Goal: Communication & Community: Answer question/provide support

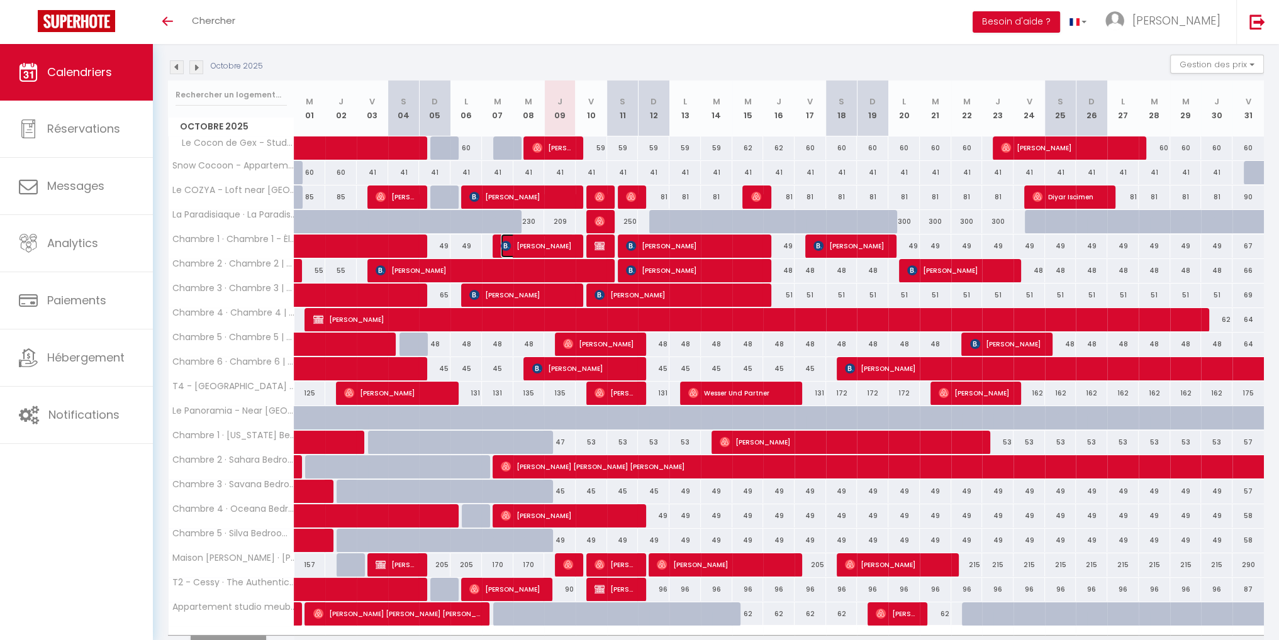
click at [557, 247] on span "[PERSON_NAME]" at bounding box center [538, 246] width 74 height 24
select select "OK"
select select "0"
select select "1"
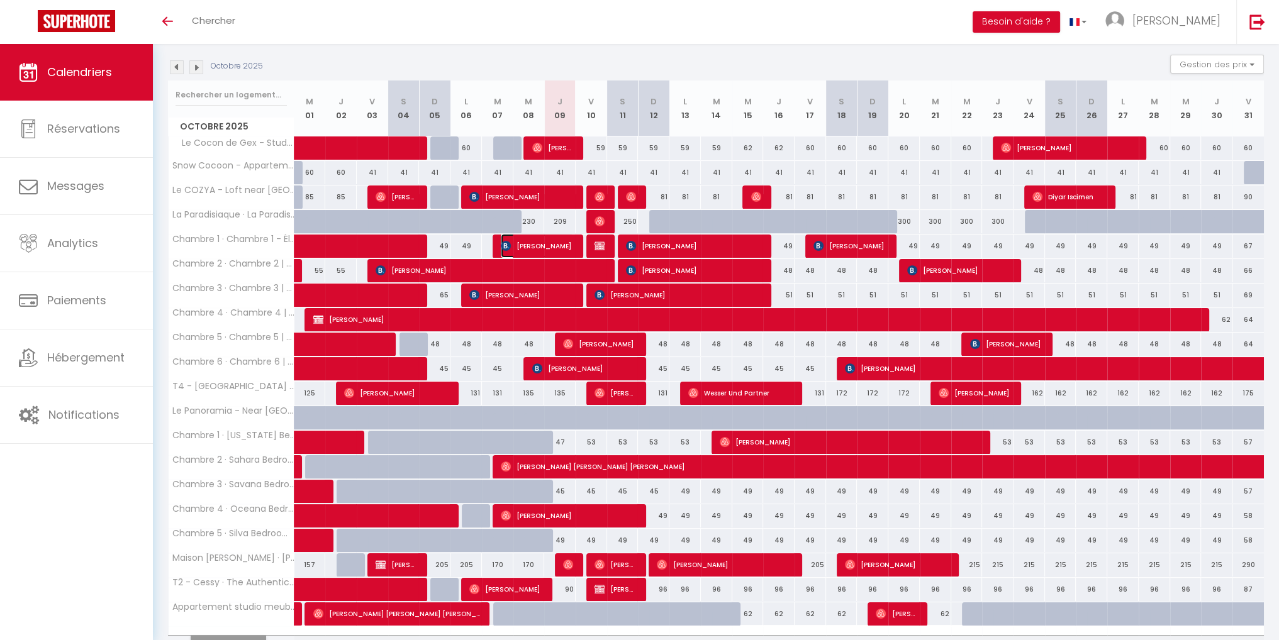
select select "1"
select select
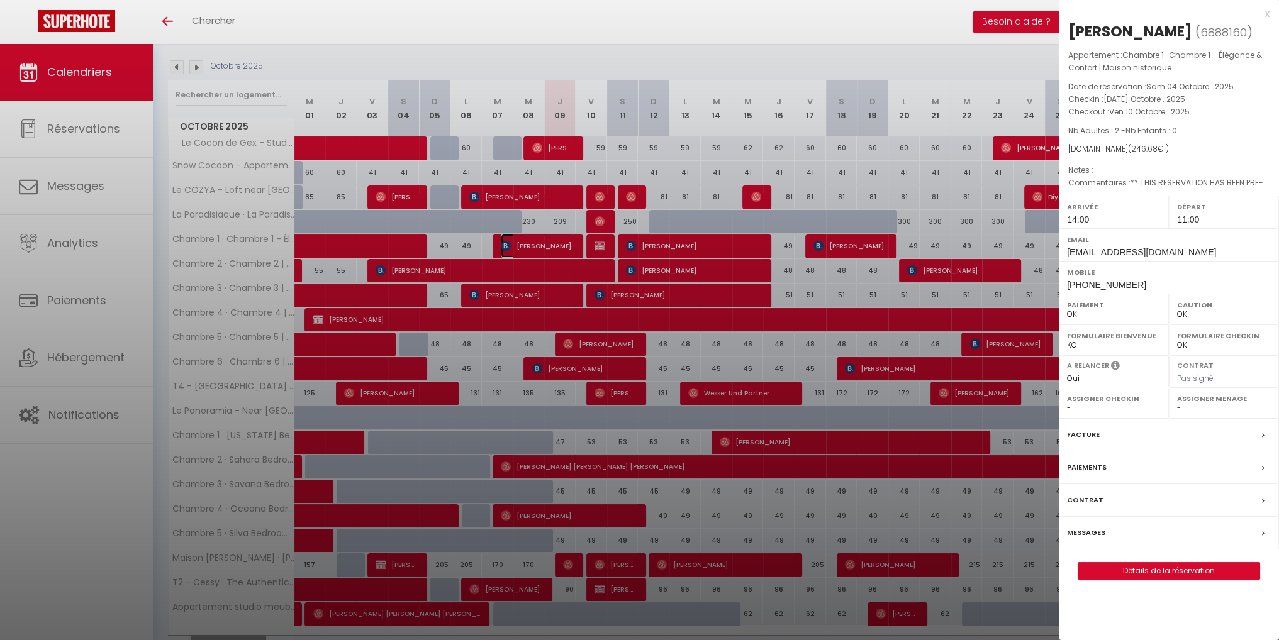
select select "43838"
click at [1147, 530] on div "Messages" at bounding box center [1169, 533] width 220 height 33
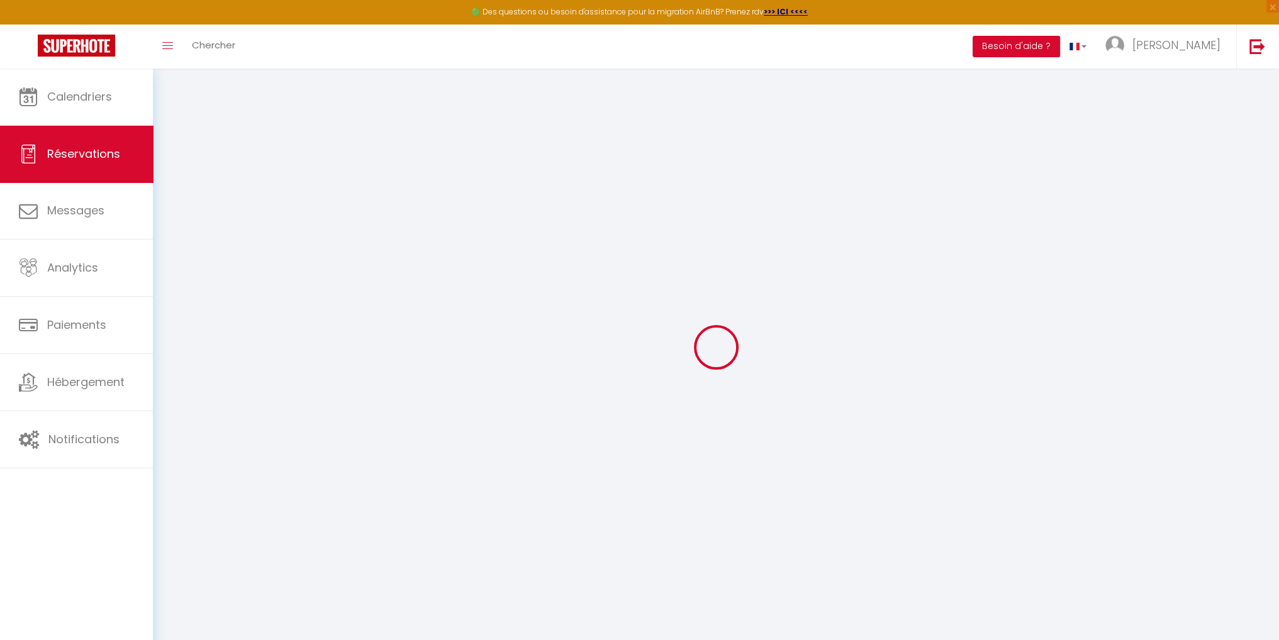
select select
checkbox input "false"
select select
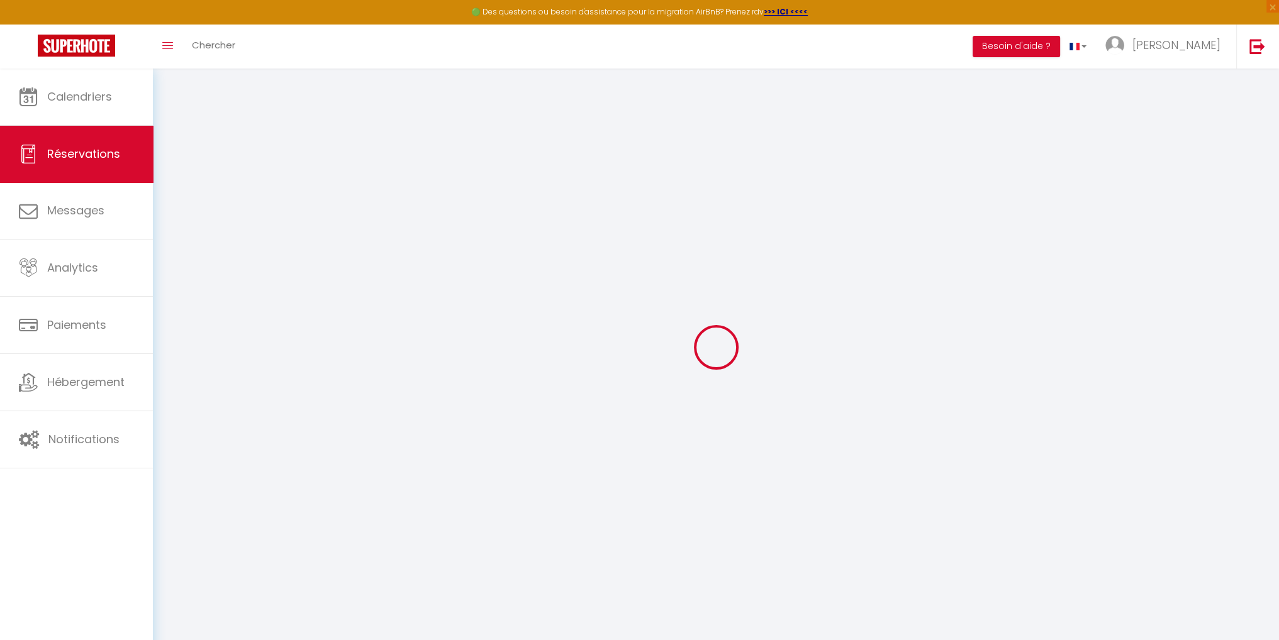
checkbox input "false"
type textarea "** THIS RESERVATION HAS BEEN PRE-PAID ** Reservation has a cancellation grace p…"
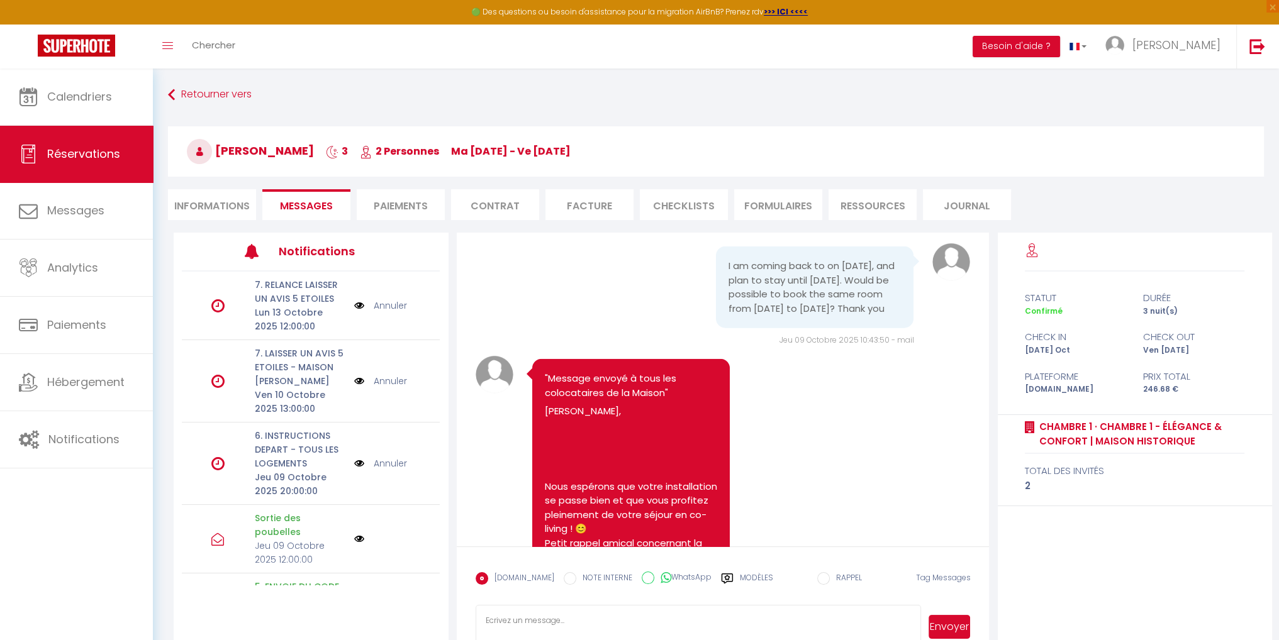
scroll to position [4044, 0]
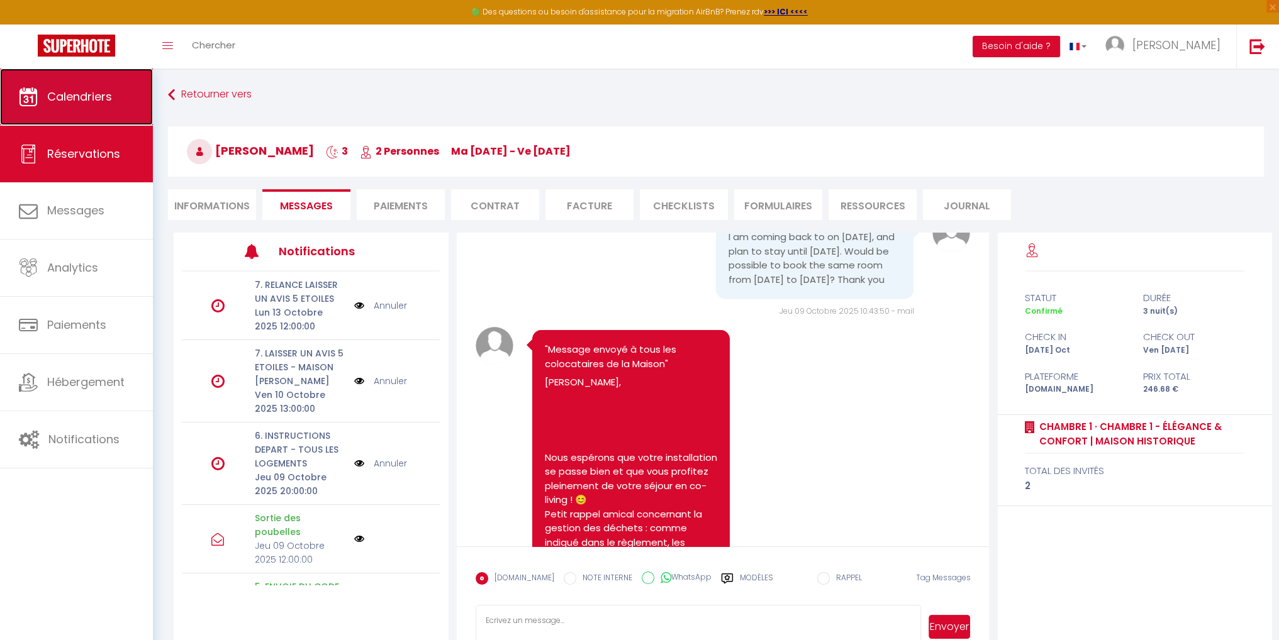
click at [52, 104] on link "Calendriers" at bounding box center [76, 97] width 153 height 57
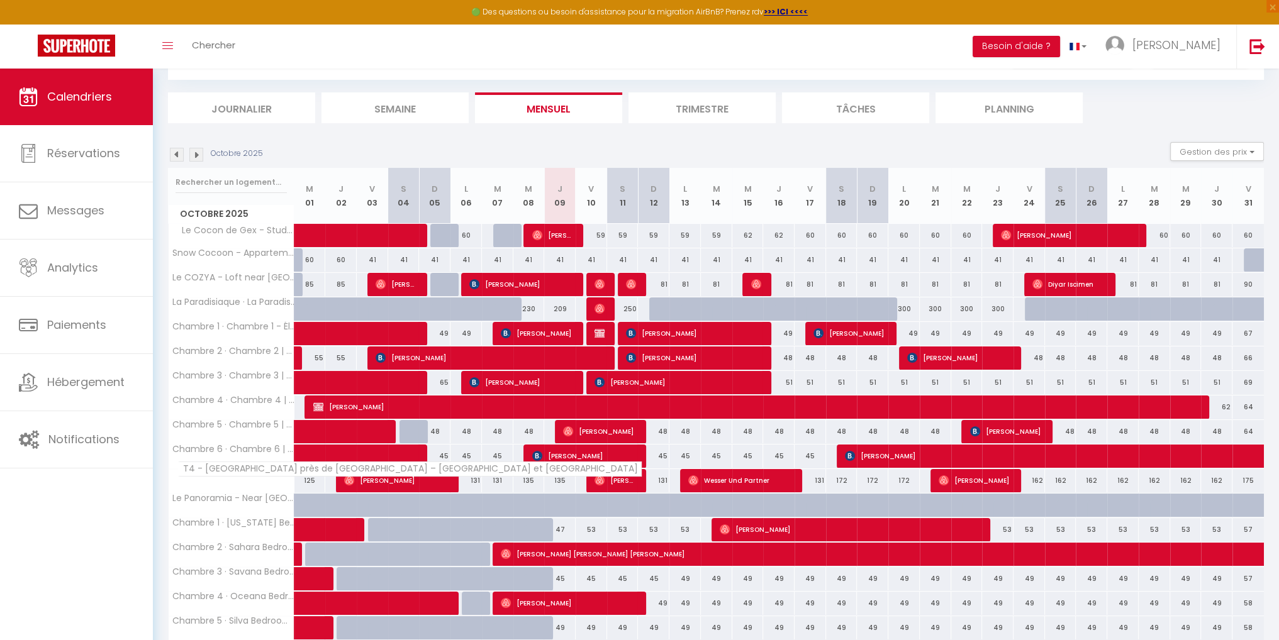
scroll to position [126, 0]
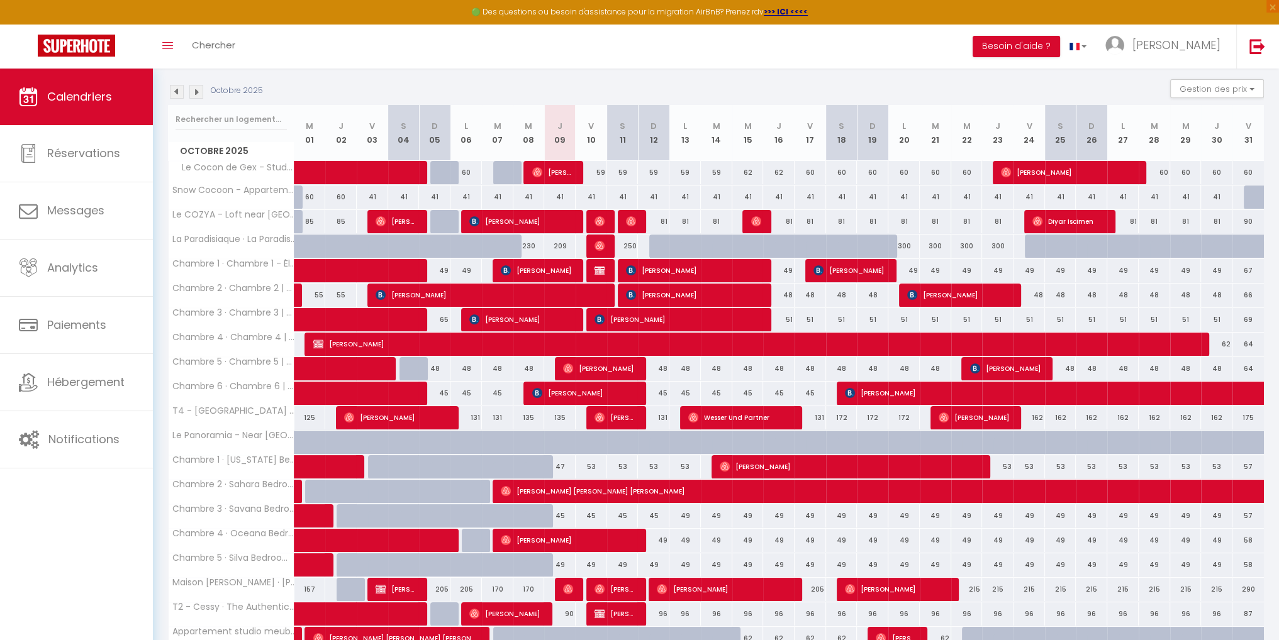
click at [789, 319] on div "51" at bounding box center [778, 319] width 31 height 23
type input "51"
type input "Jeu 16 Octobre 2025"
type input "Ven 17 Octobre 2025"
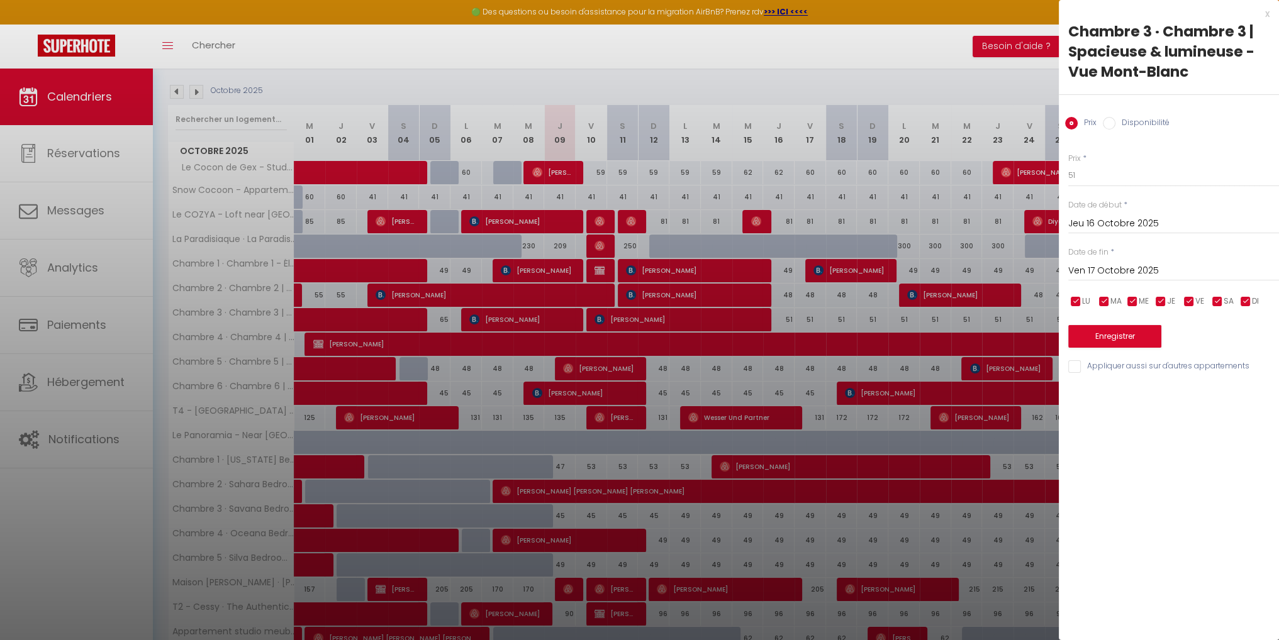
click at [645, 184] on div at bounding box center [639, 320] width 1279 height 640
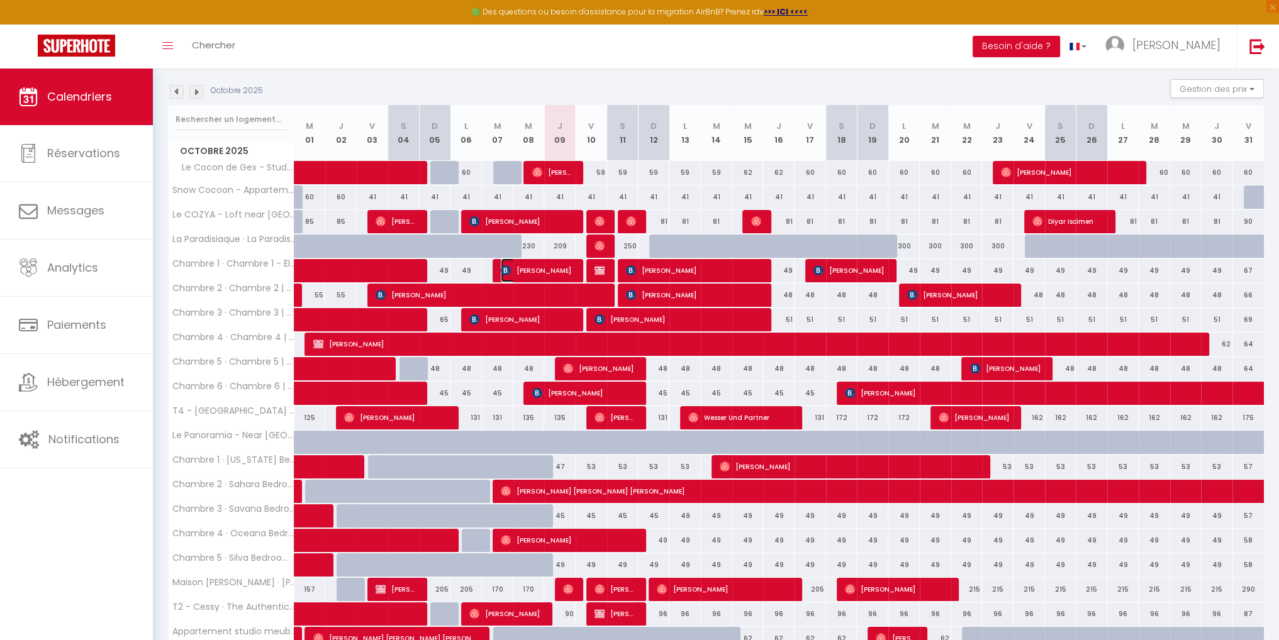
click at [551, 273] on span "[PERSON_NAME]" at bounding box center [538, 271] width 74 height 24
select select "OK"
select select "0"
select select "1"
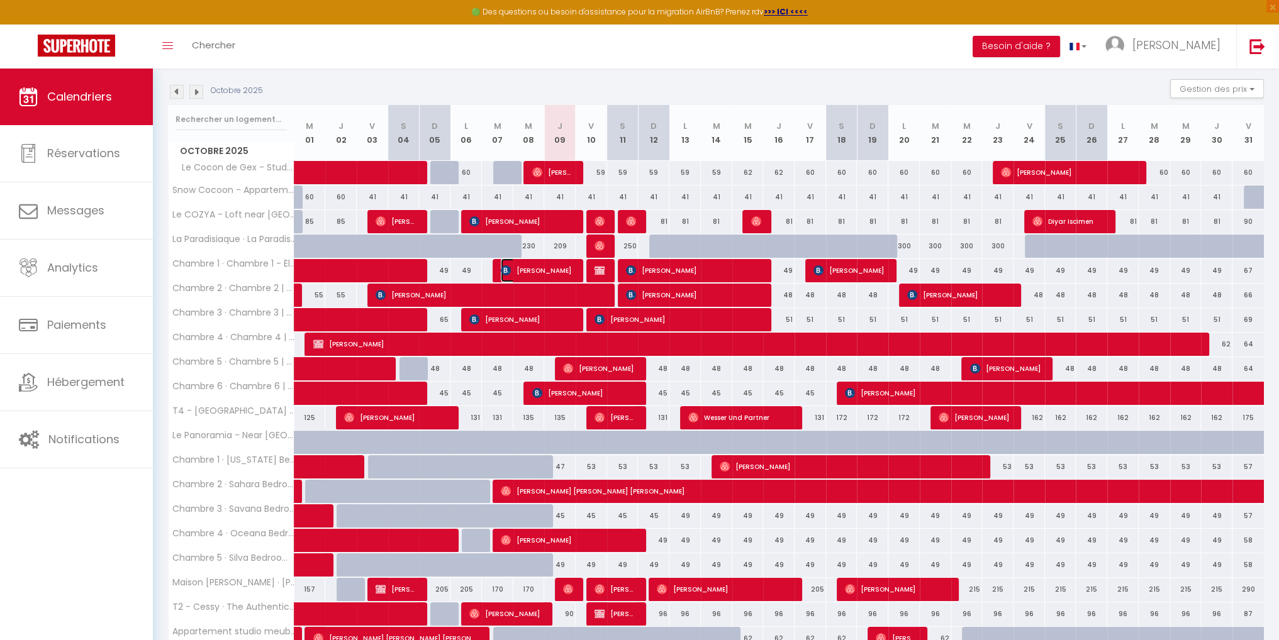
select select "1"
select select
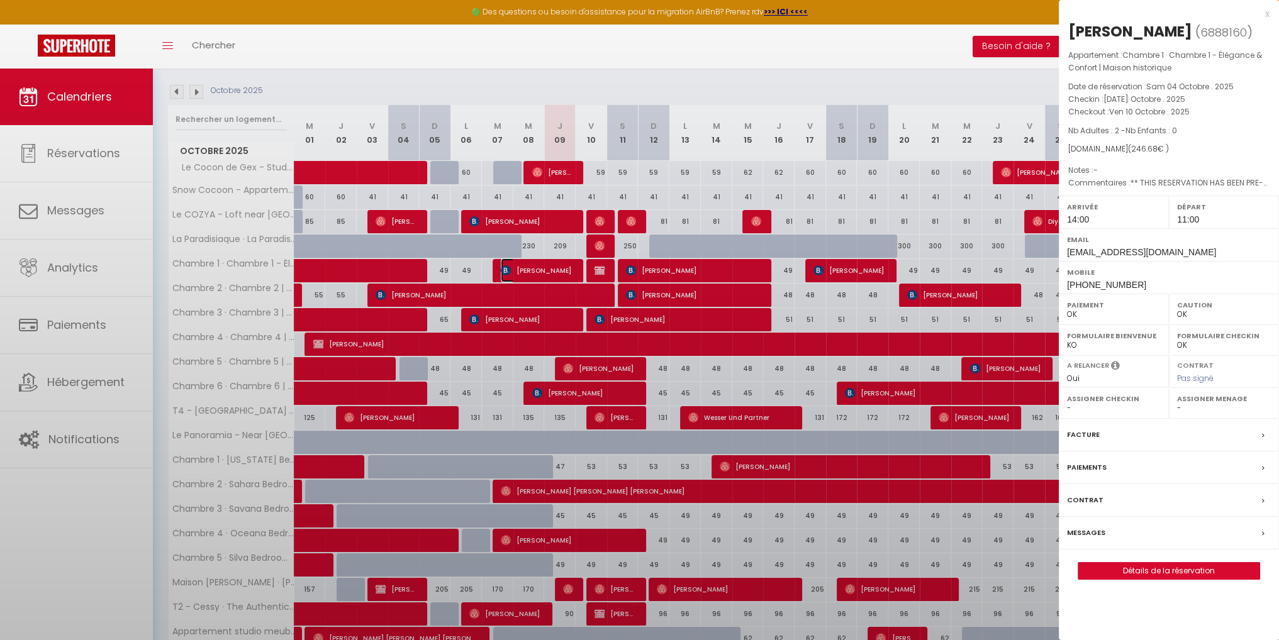
select select "43838"
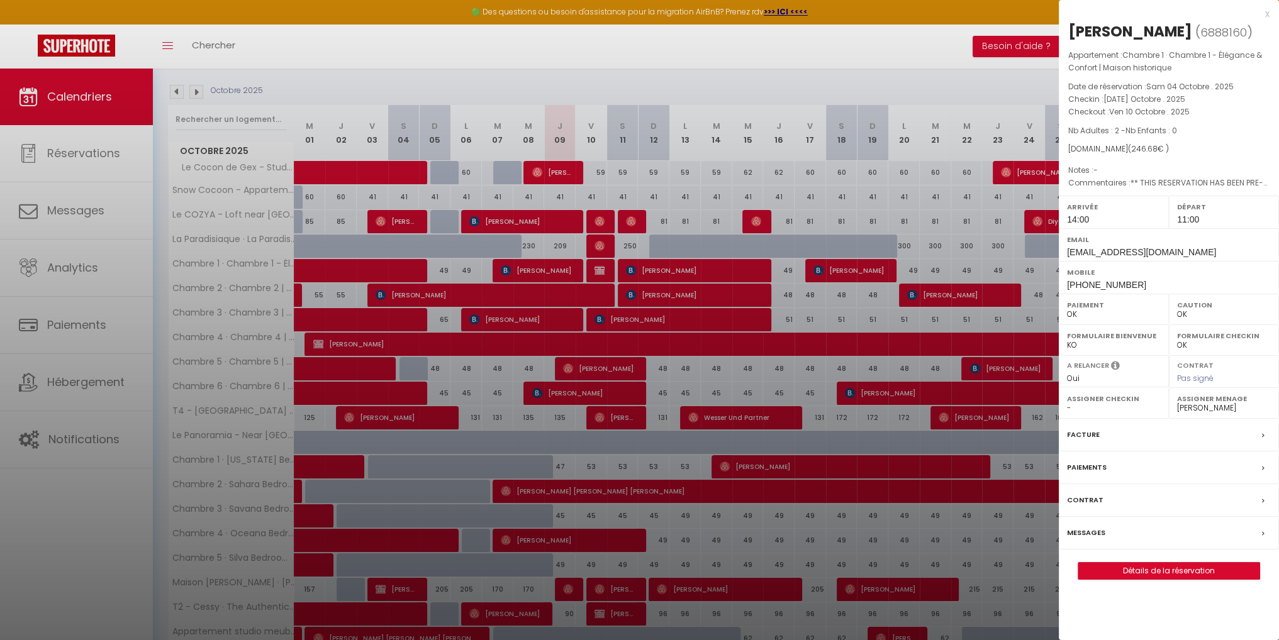
click at [1127, 535] on div "Messages" at bounding box center [1169, 533] width 220 height 33
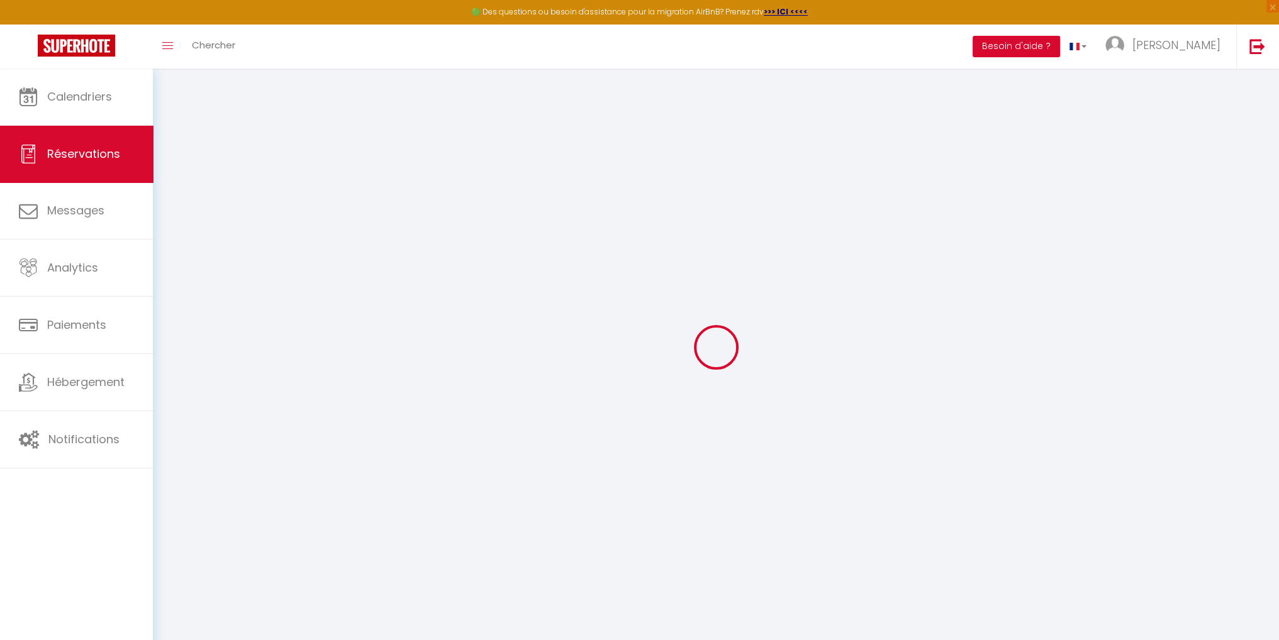
select select
checkbox input "false"
type textarea "** THIS RESERVATION HAS BEEN PRE-PAID ** Reservation has a cancellation grace p…"
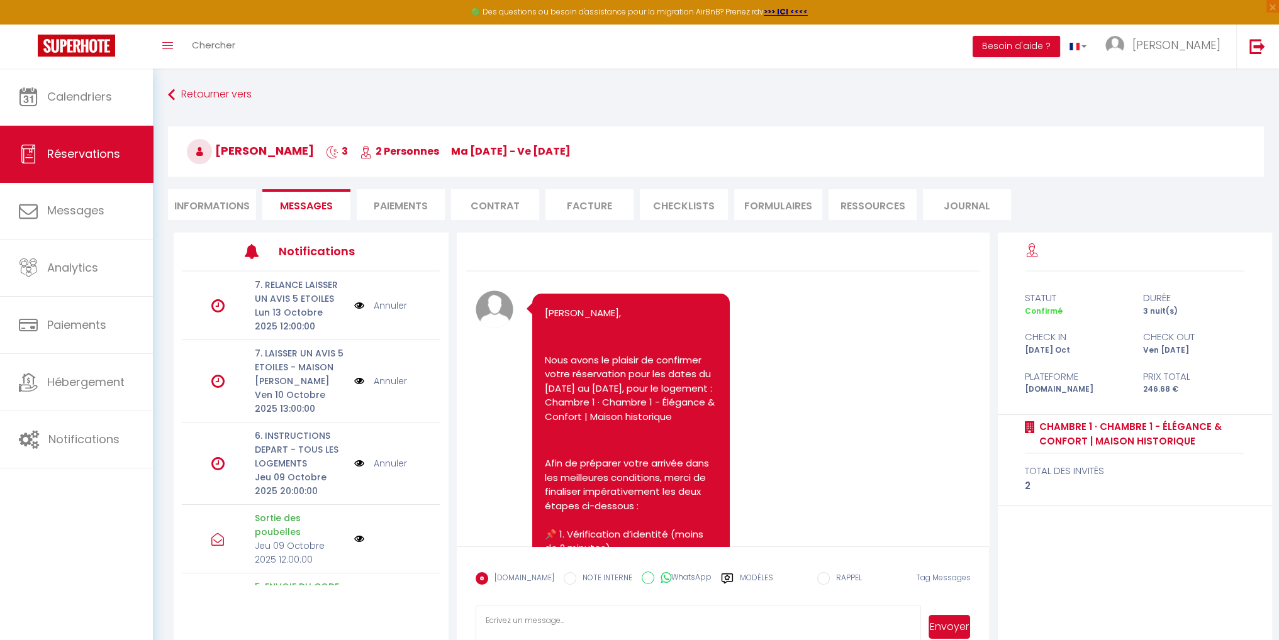
scroll to position [5302, 0]
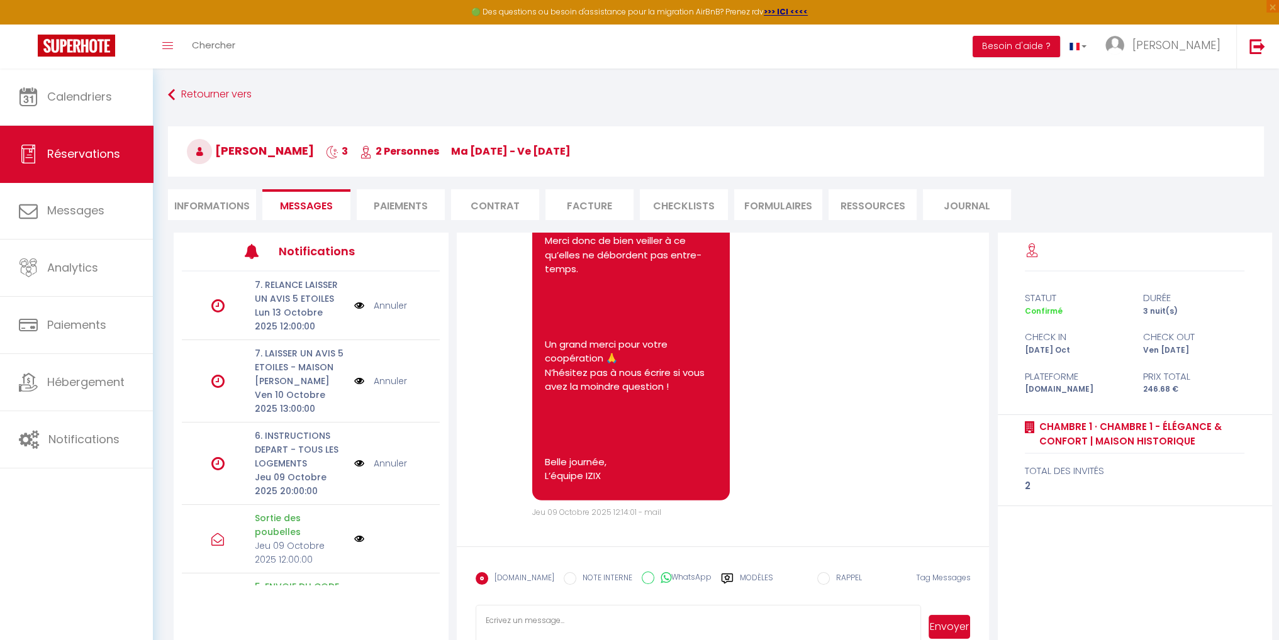
click at [630, 617] on textarea at bounding box center [698, 627] width 445 height 44
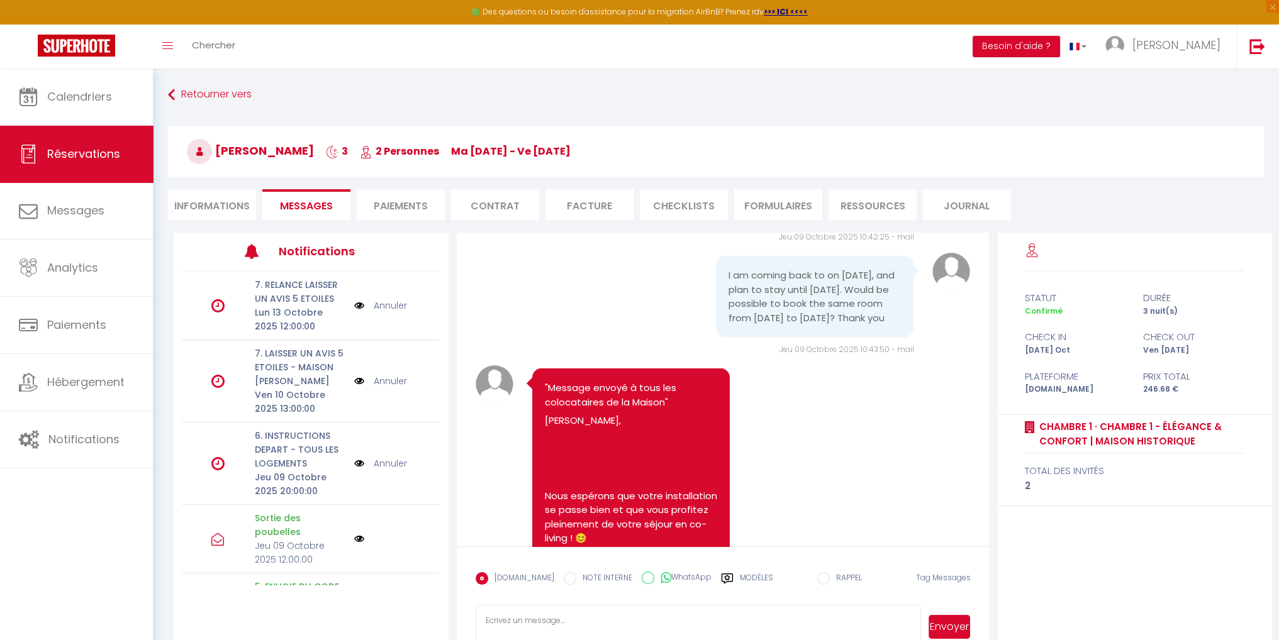
scroll to position [4044, 0]
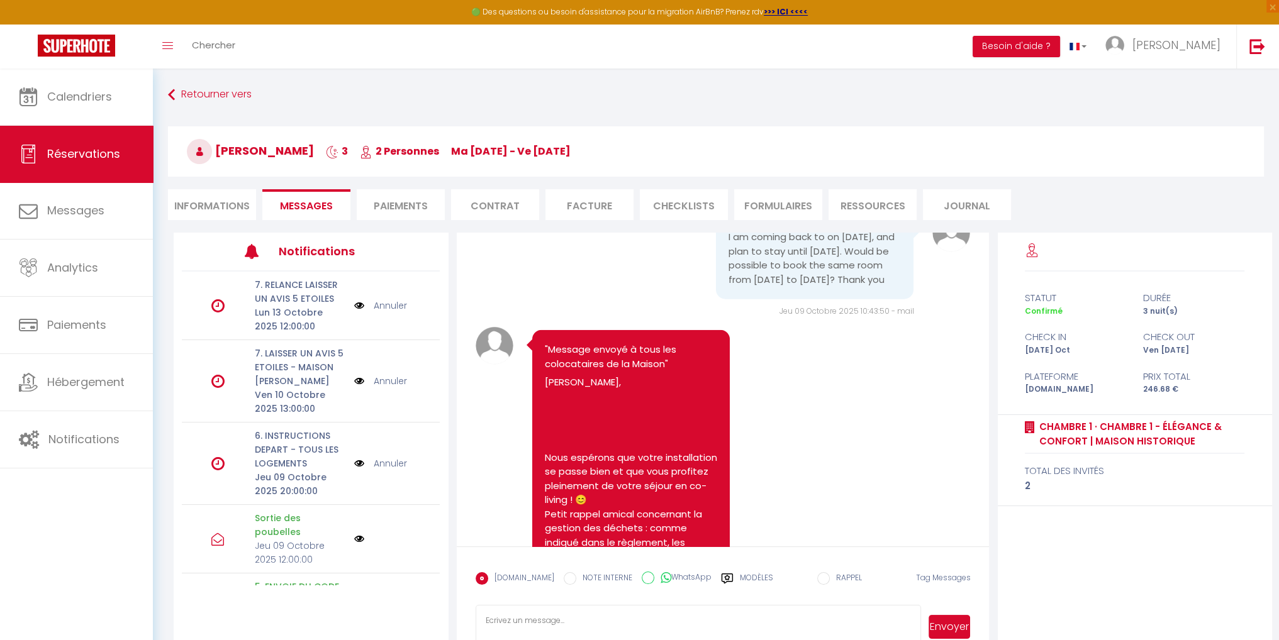
paste textarea "Thank you for your payment, we’ve received it, and everything is in order on ou…"
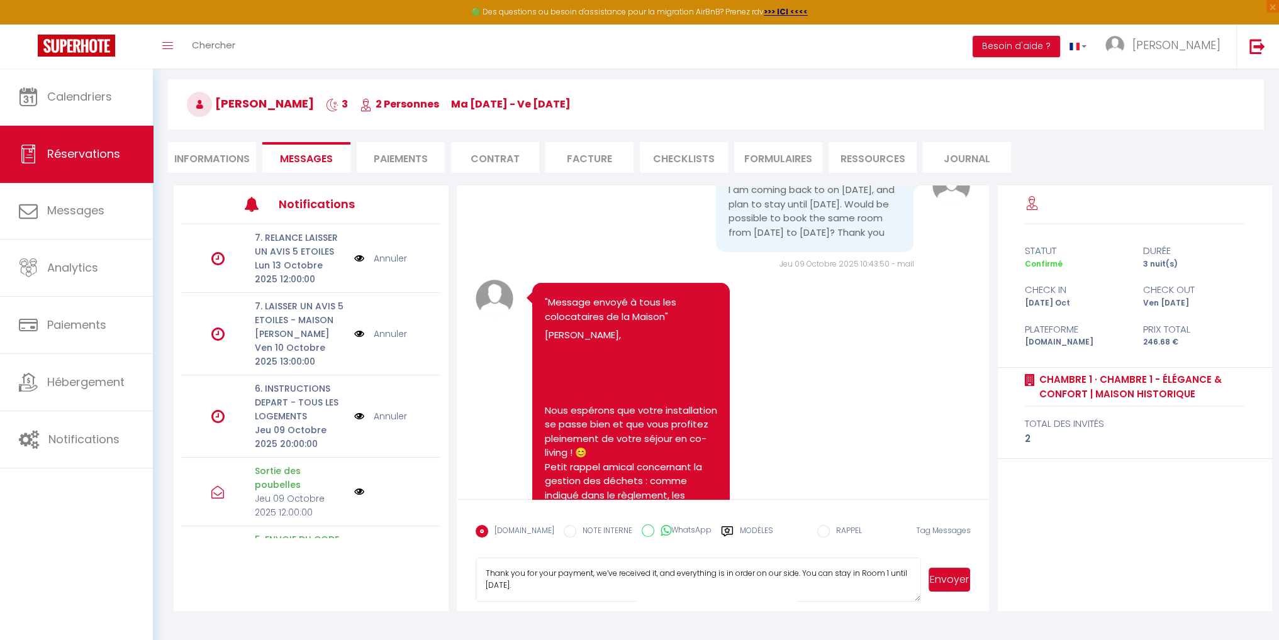
scroll to position [68, 0]
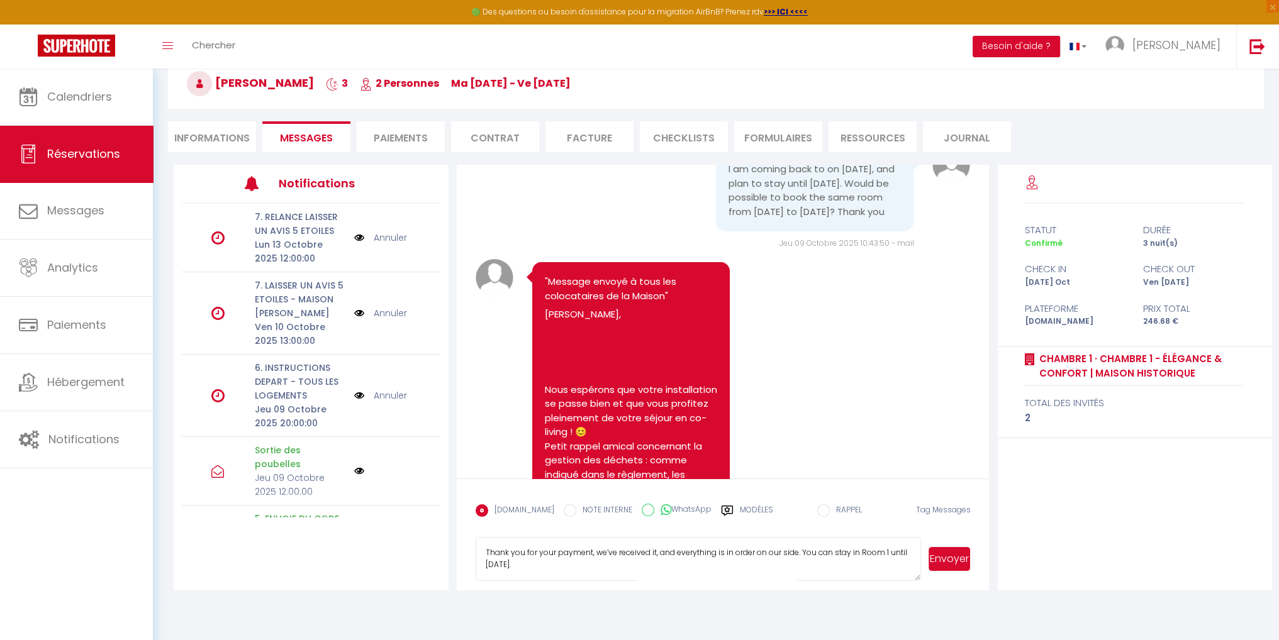
click at [558, 565] on textarea "Thank you for your payment, we’ve received it, and everything is in order on ou…" at bounding box center [698, 559] width 445 height 44
paste textarea "🙂"
type textarea "Thank you for your payment, we’ve received it, and everything is in order on ou…"
click at [918, 560] on div "Thank you for your payment, we’ve received it, and everything is in order on ou…" at bounding box center [723, 559] width 495 height 44
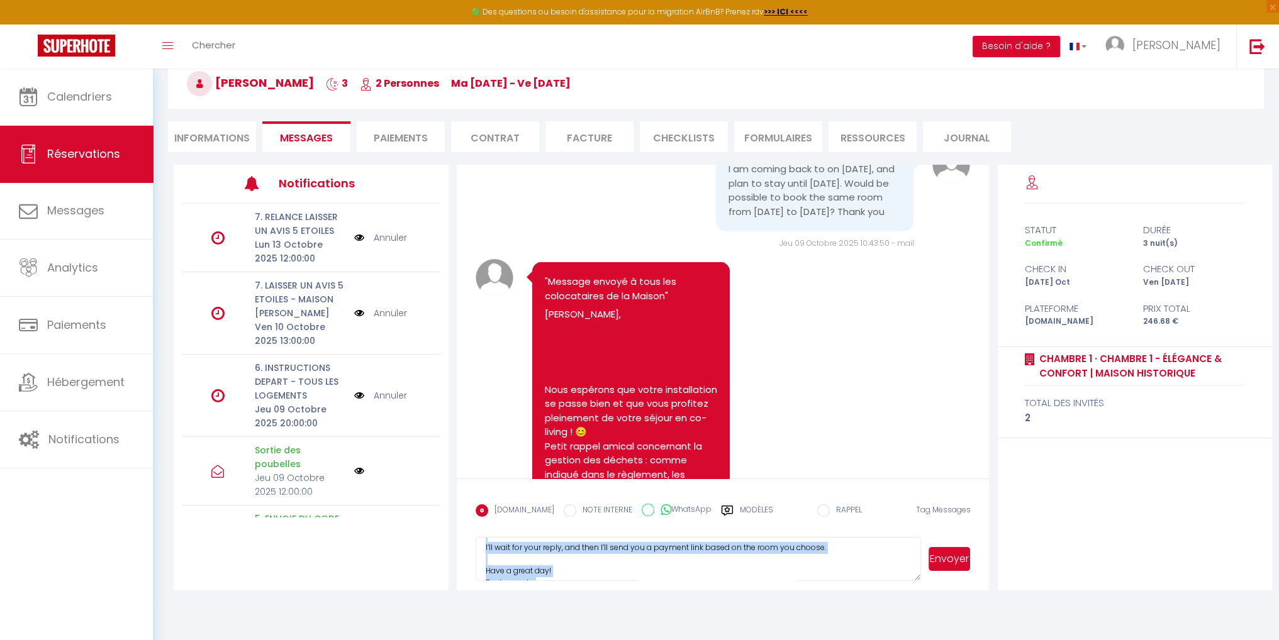
scroll to position [128, 0]
click at [961, 562] on button "Envoyer" at bounding box center [949, 559] width 42 height 24
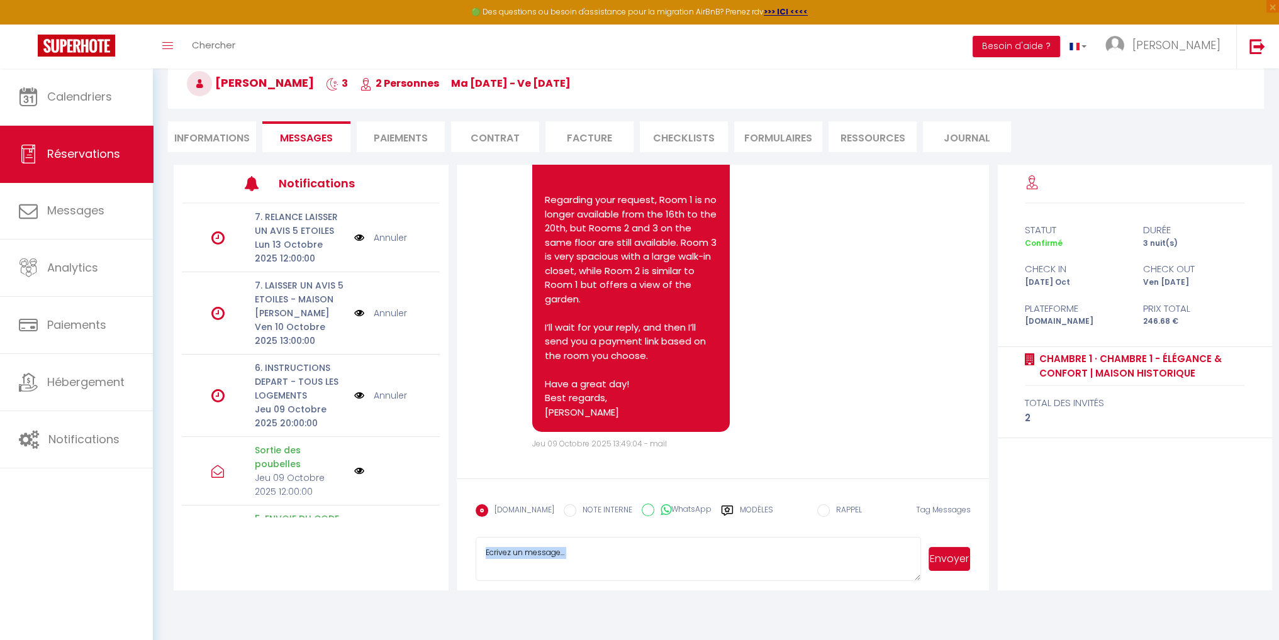
scroll to position [5669, 0]
click at [201, 137] on li "Informations" at bounding box center [212, 136] width 88 height 31
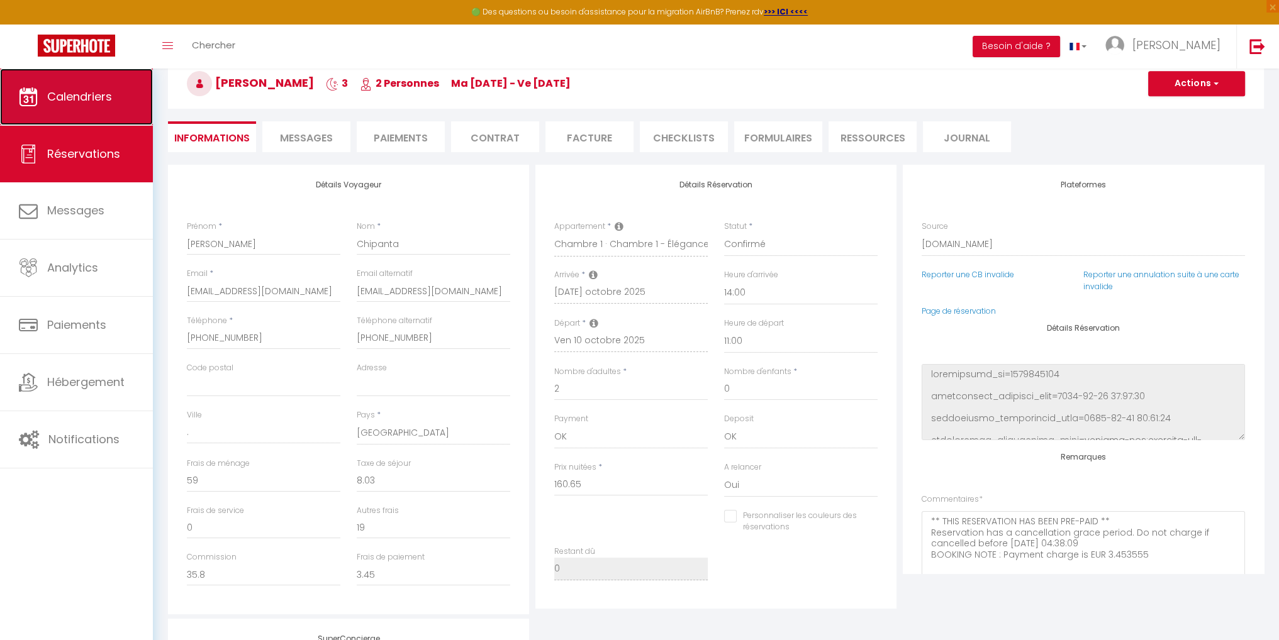
click at [79, 86] on link "Calendriers" at bounding box center [76, 97] width 153 height 57
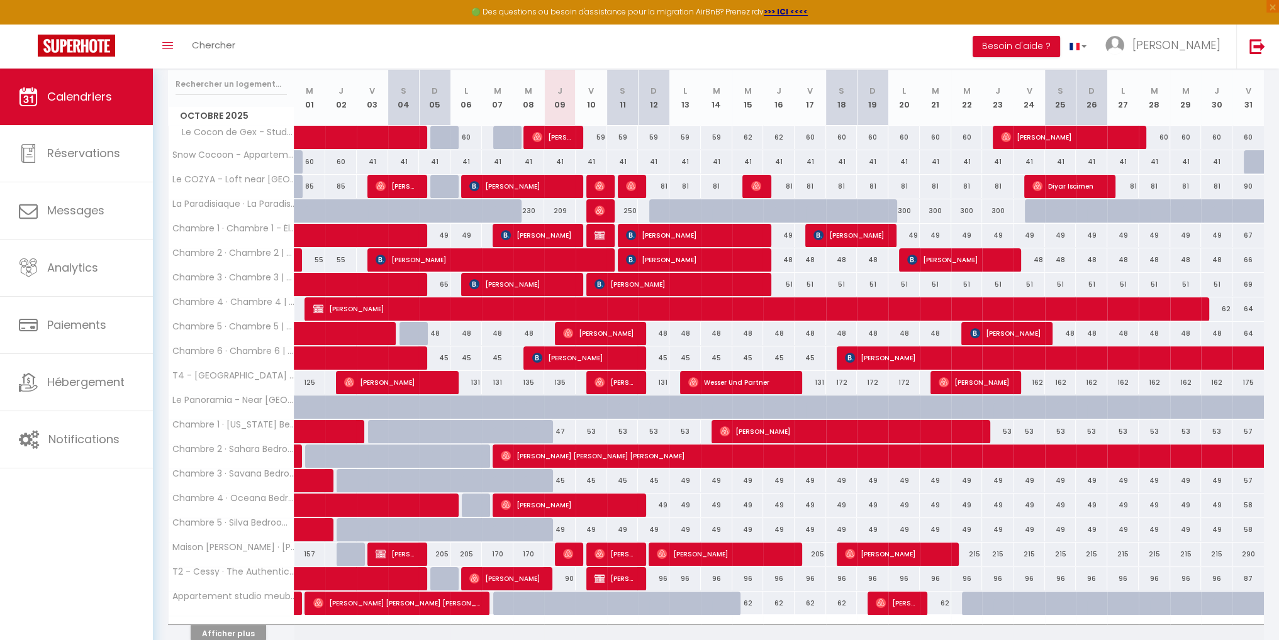
scroll to position [189, 0]
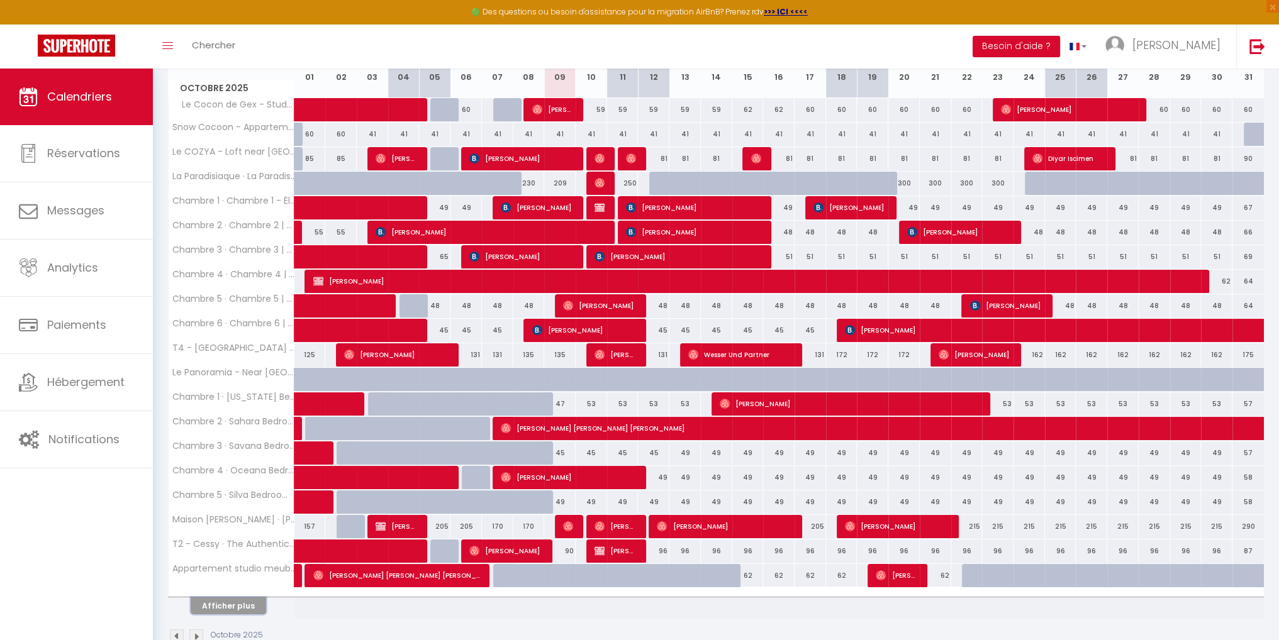
click at [225, 599] on button "Afficher plus" at bounding box center [228, 606] width 75 height 17
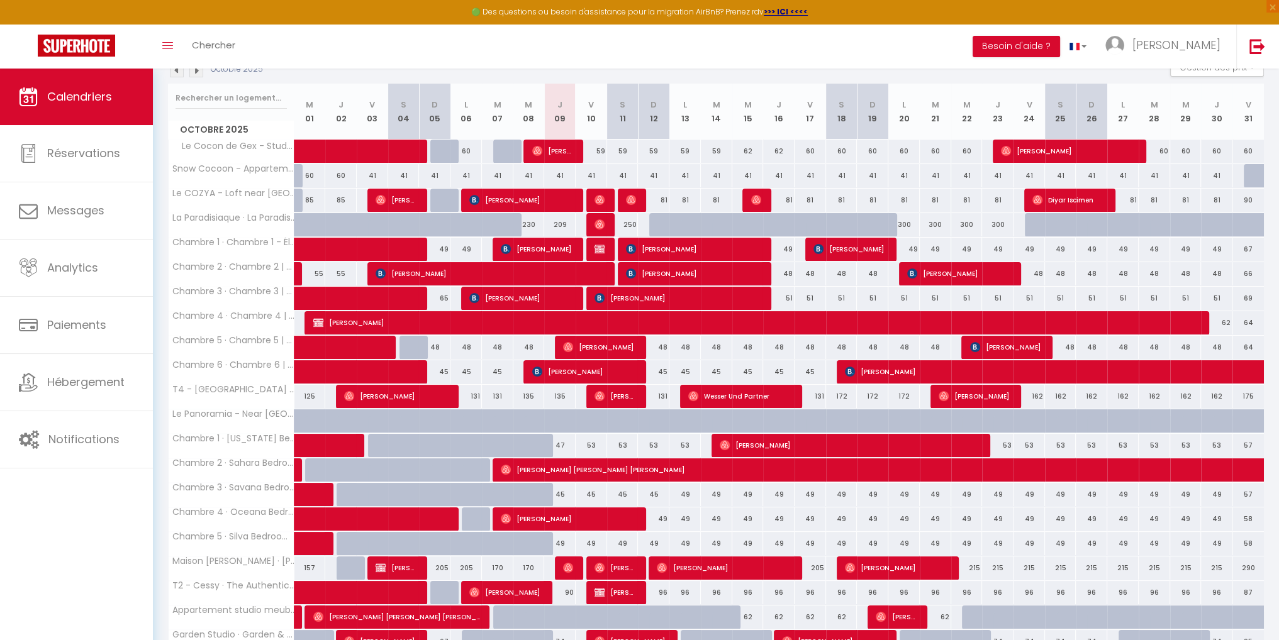
scroll to position [119, 0]
